Goal: Information Seeking & Learning: Find specific fact

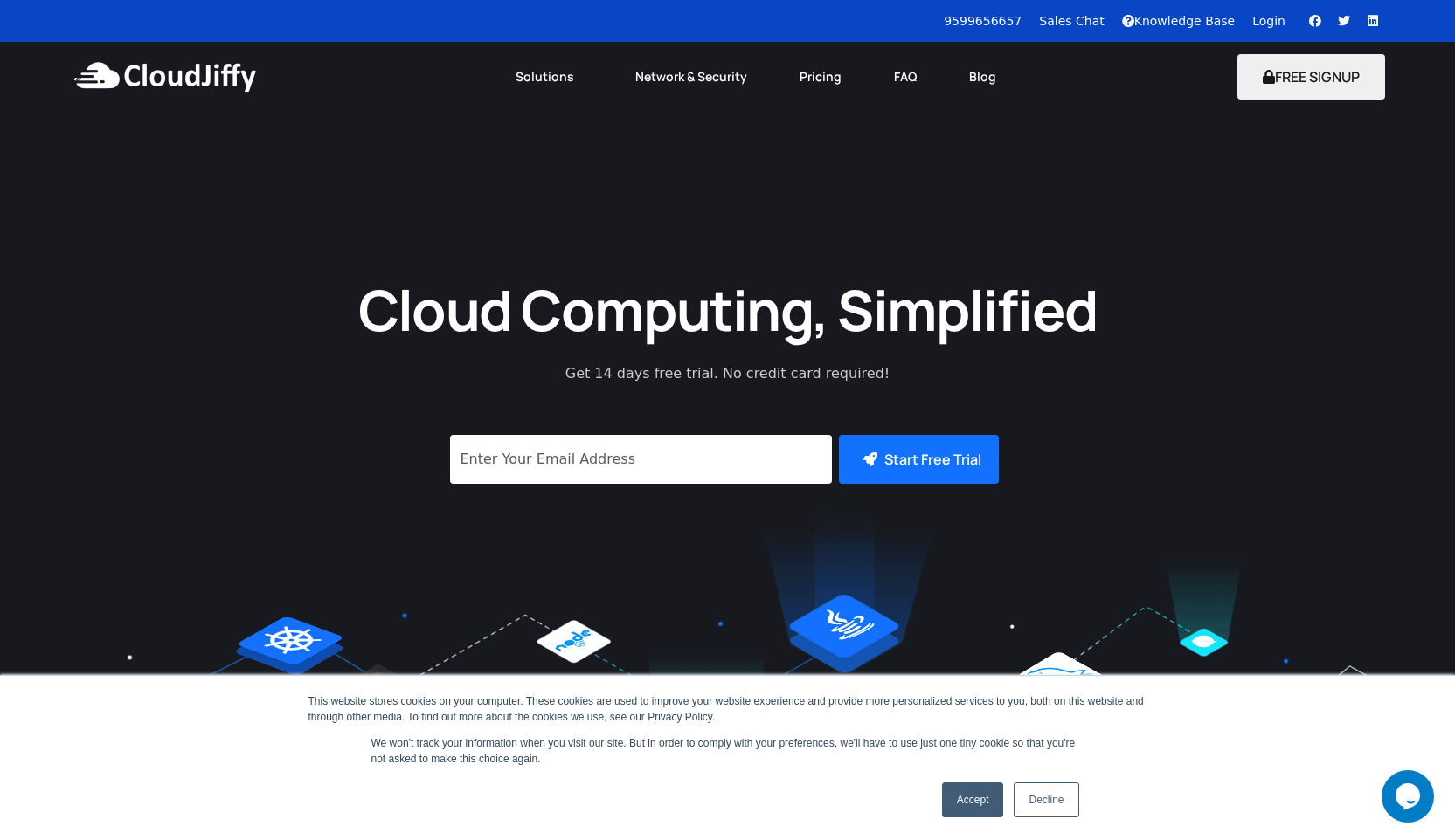
click at [969, 807] on link "Accept" at bounding box center [973, 800] width 62 height 35
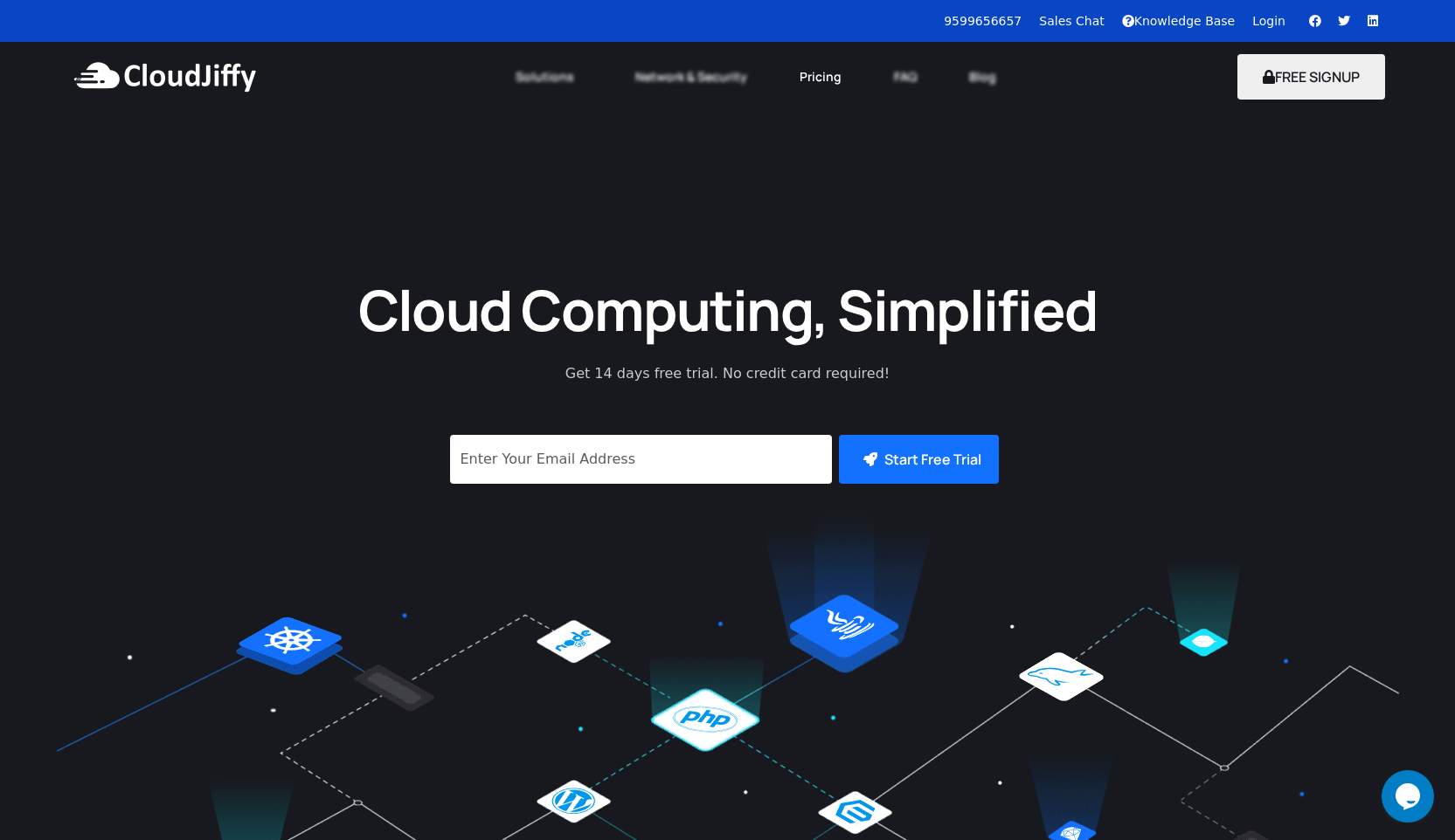
click at [848, 75] on link "Pricing" at bounding box center [820, 77] width 94 height 39
click at [829, 75] on link "Pricing" at bounding box center [820, 77] width 94 height 39
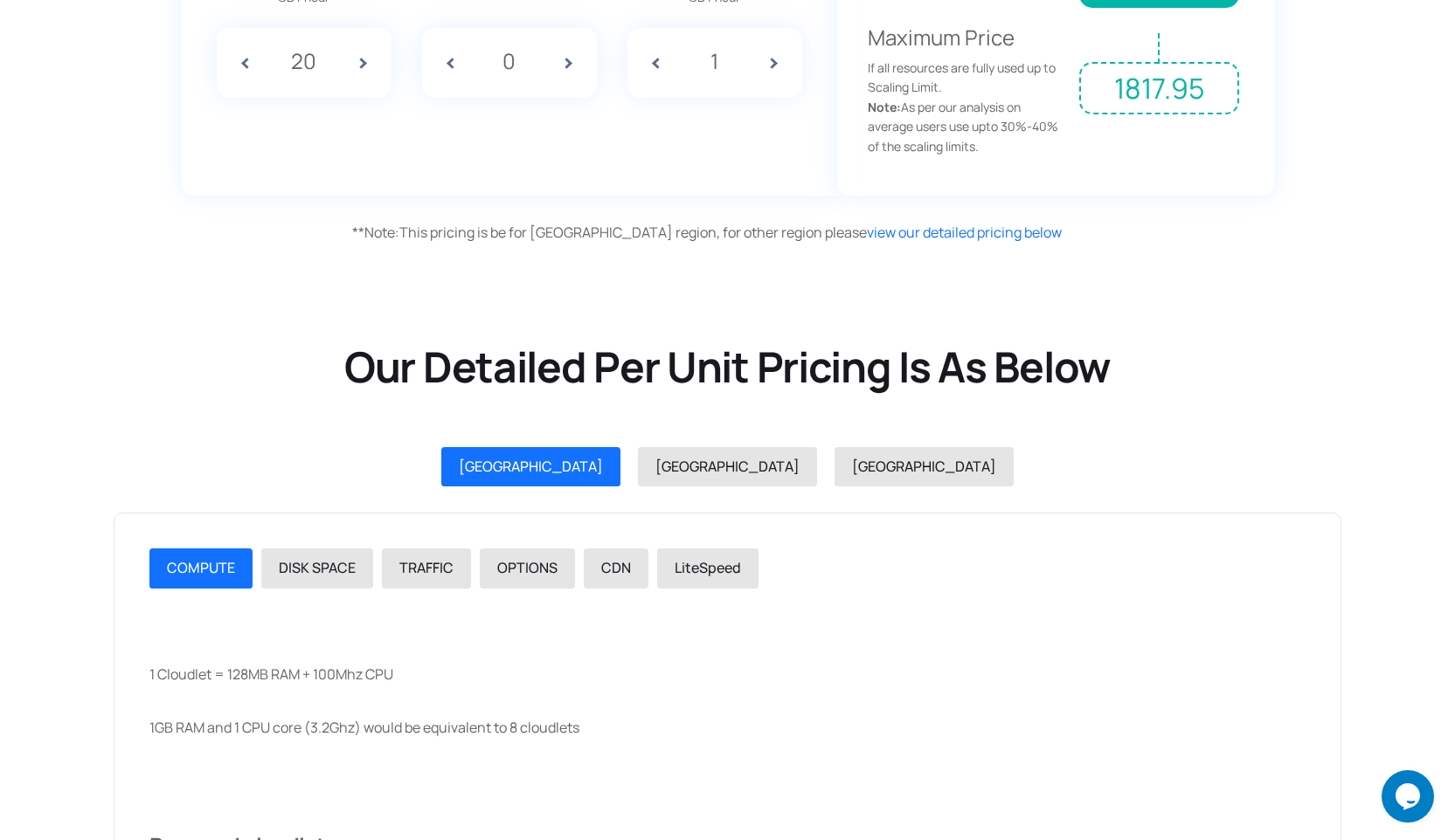
scroll to position [1718, 0]
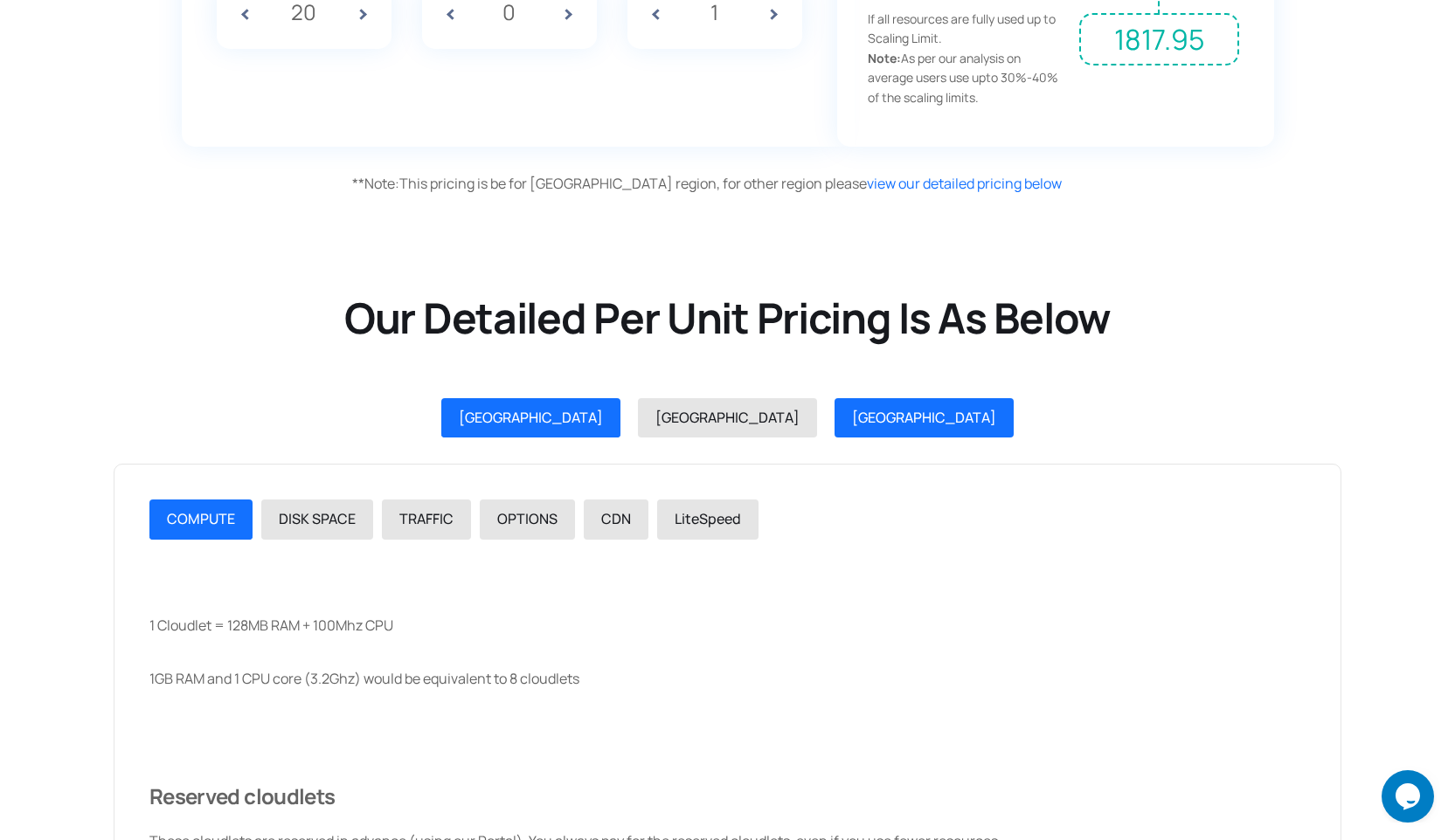
click at [834, 402] on link "[GEOGRAPHIC_DATA]" at bounding box center [924, 418] width 179 height 40
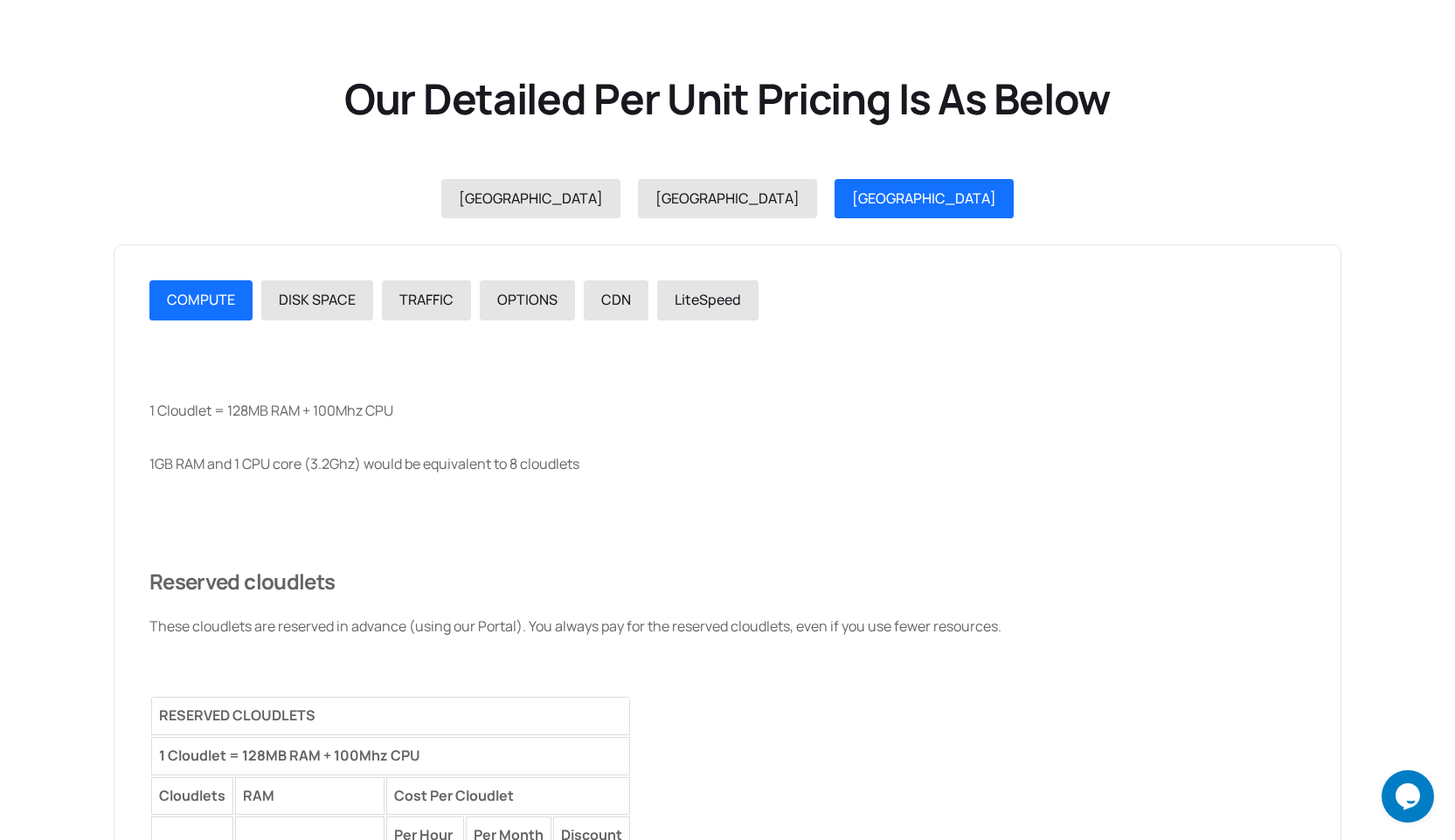
scroll to position [1945, 0]
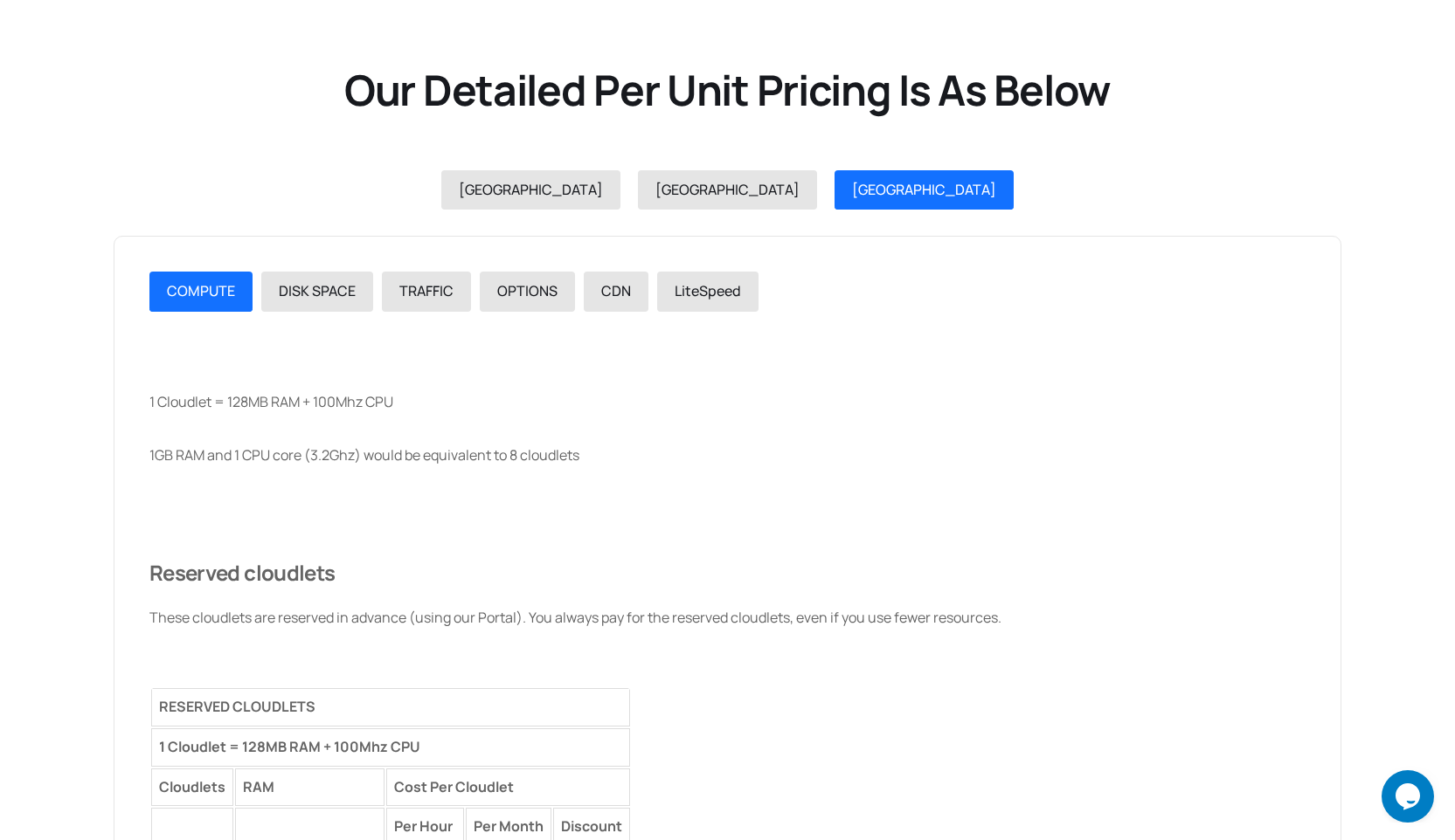
click at [210, 285] on span "COMPUTE" at bounding box center [201, 291] width 69 height 19
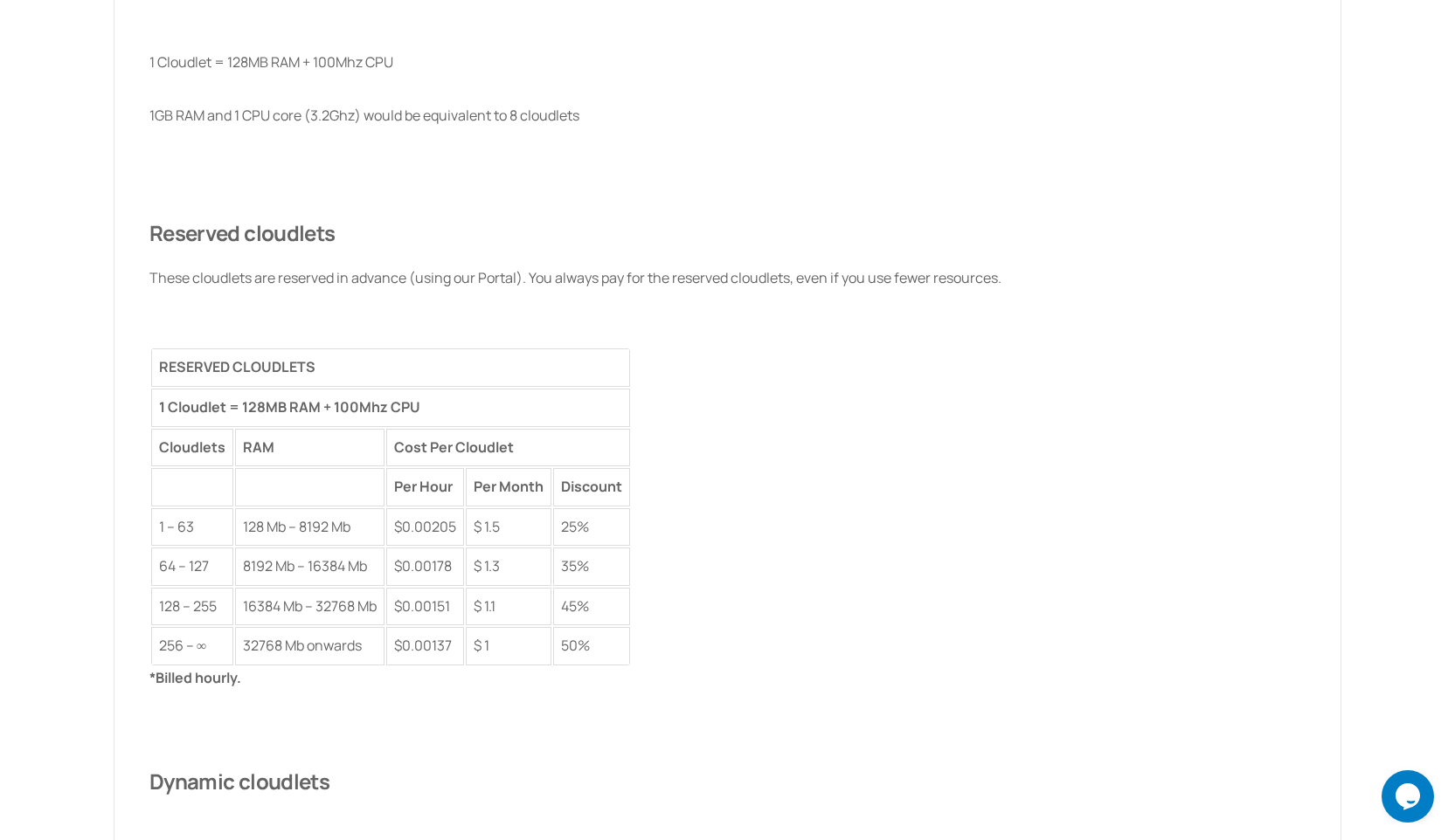
scroll to position [2289, 0]
drag, startPoint x: 459, startPoint y: 524, endPoint x: 401, endPoint y: 523, distance: 58.0
click at [401, 523] on td "$0.00205" at bounding box center [425, 525] width 77 height 39
copy span "0.00205"
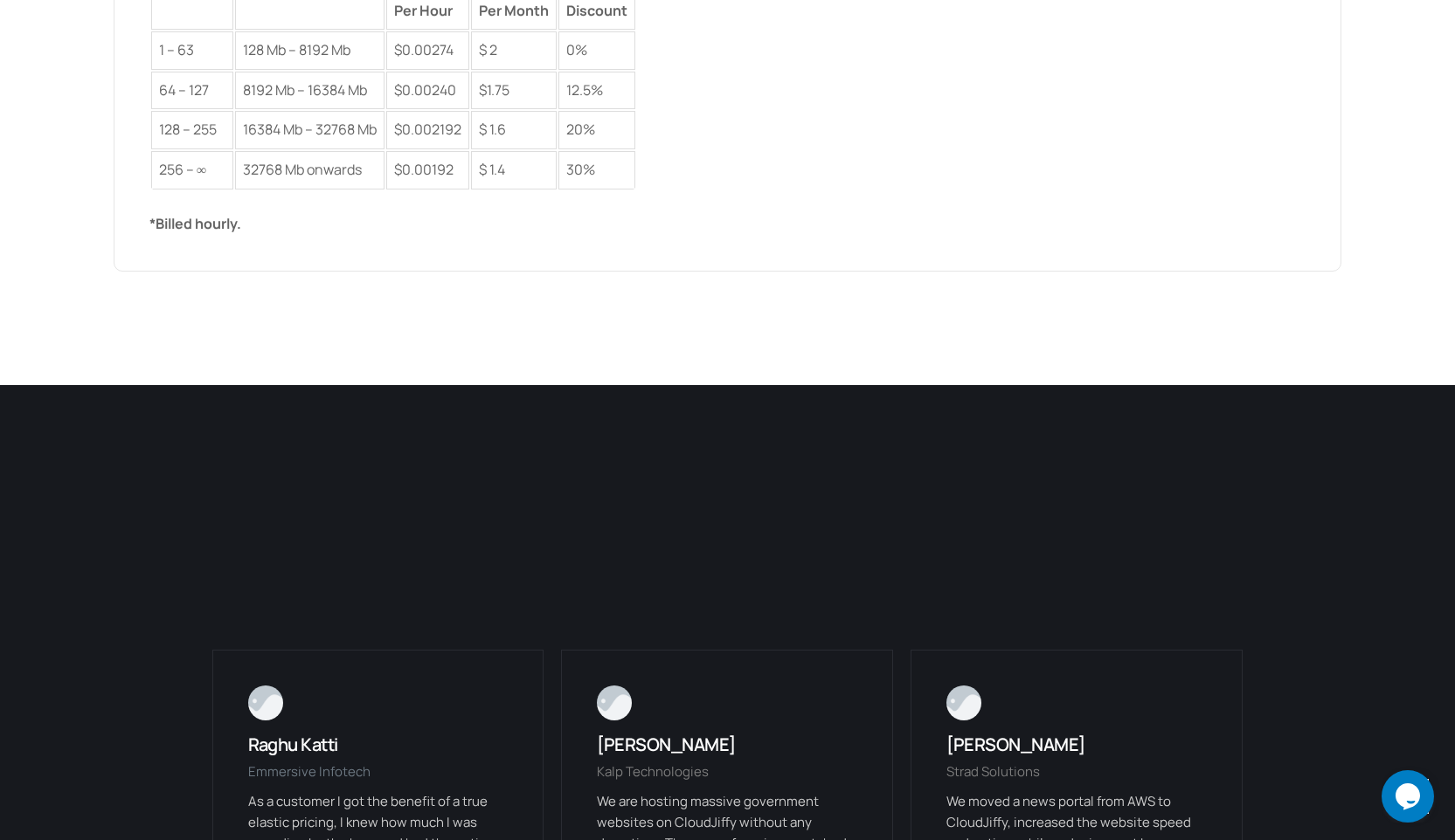
scroll to position [4486, 0]
